Goal: Information Seeking & Learning: Check status

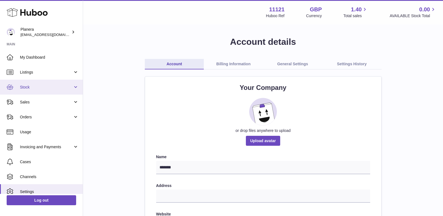
click at [38, 85] on span "Stock" at bounding box center [46, 87] width 53 height 5
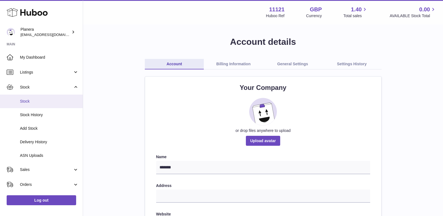
click at [36, 100] on span "Stock" at bounding box center [49, 101] width 59 height 5
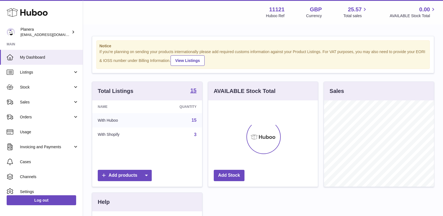
scroll to position [86, 110]
click at [36, 100] on span "Sales" at bounding box center [46, 102] width 53 height 5
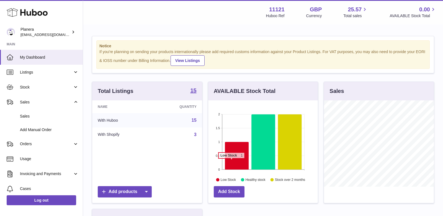
click at [231, 161] on icon at bounding box center [237, 156] width 24 height 28
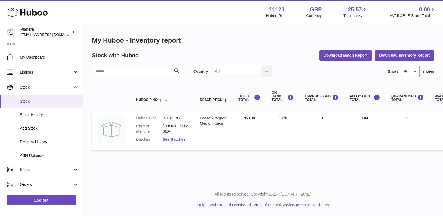
click at [25, 99] on span "Stock" at bounding box center [49, 101] width 59 height 5
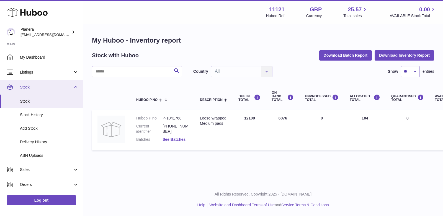
click at [26, 89] on span "Stock" at bounding box center [46, 87] width 53 height 5
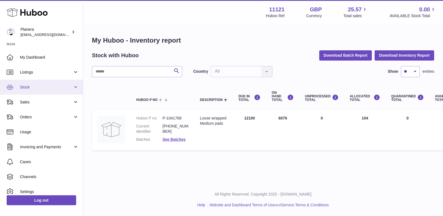
click at [26, 89] on span "Stock" at bounding box center [46, 87] width 53 height 5
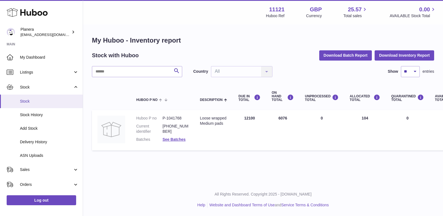
click at [26, 102] on span "Stock" at bounding box center [49, 101] width 59 height 5
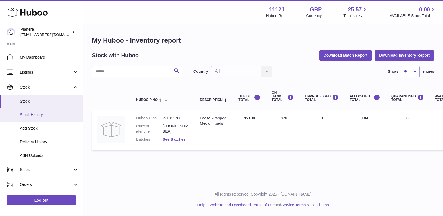
click at [36, 114] on span "Stock History" at bounding box center [49, 114] width 59 height 5
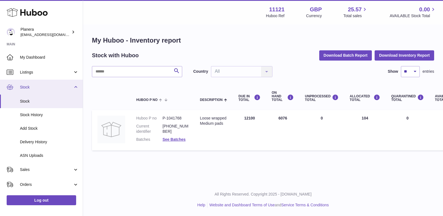
click at [40, 88] on span "Stock" at bounding box center [46, 87] width 53 height 5
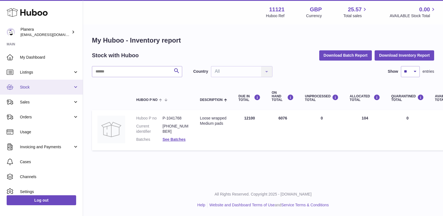
click at [38, 86] on span "Stock" at bounding box center [46, 87] width 53 height 5
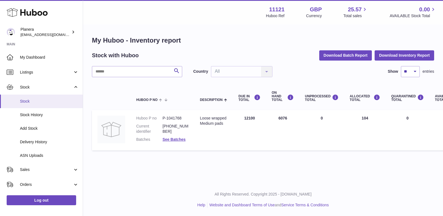
click at [34, 96] on link "Stock" at bounding box center [41, 102] width 83 height 14
click at [27, 101] on span "Stock" at bounding box center [49, 101] width 59 height 5
click at [25, 15] on icon at bounding box center [27, 12] width 41 height 11
click at [16, 14] on icon at bounding box center [27, 12] width 41 height 11
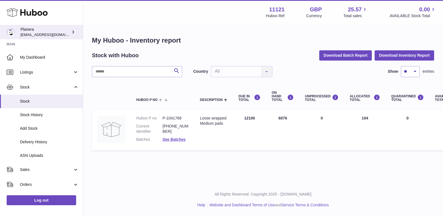
click at [30, 33] on span "[EMAIL_ADDRESS][DOMAIN_NAME]" at bounding box center [50, 34] width 61 height 4
